Goal: Task Accomplishment & Management: Manage account settings

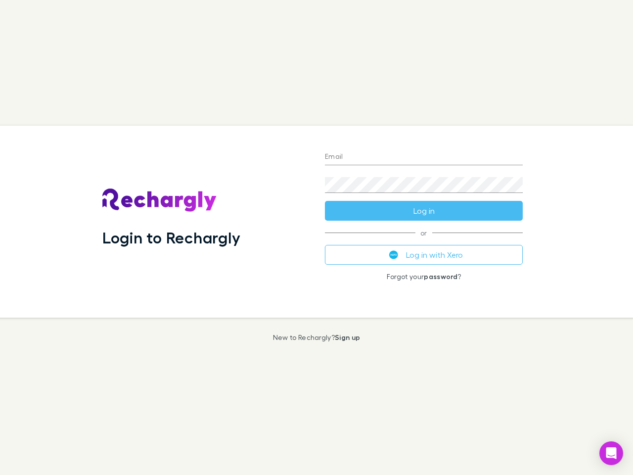
click at [317, 237] on div "Login to Rechargly" at bounding box center [205, 222] width 223 height 192
click at [424, 157] on input "Email" at bounding box center [424, 157] width 198 height 16
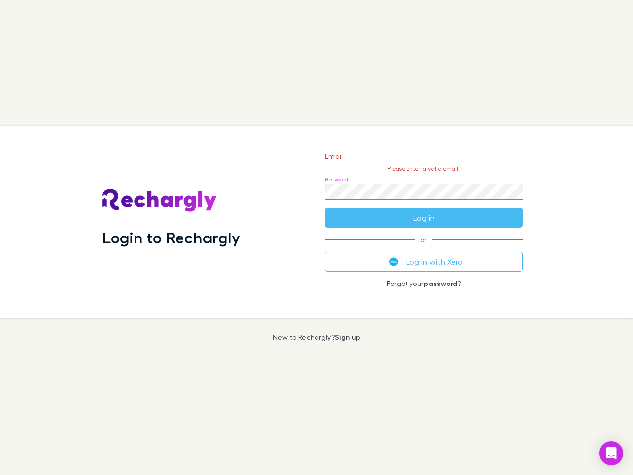
click at [424, 211] on form "Email Please enter a valid email. Password Log in" at bounding box center [424, 184] width 198 height 86
click at [424, 255] on div "Email Please enter a valid email. Password Log in or Log in with Xero Forgot yo…" at bounding box center [424, 222] width 214 height 192
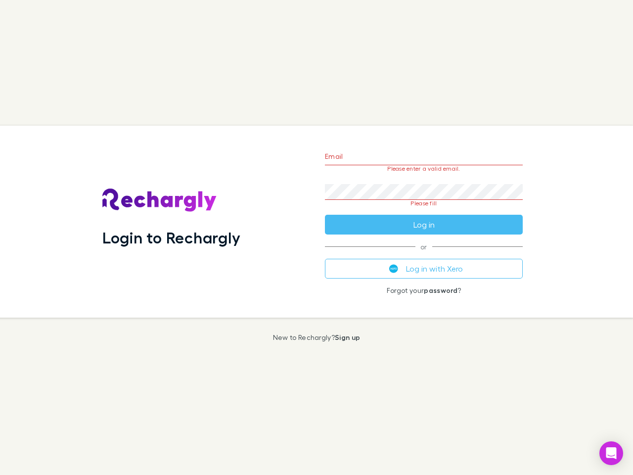
click at [611, 453] on icon "Open Intercom Messenger" at bounding box center [611, 453] width 10 height 12
